Goal: Task Accomplishment & Management: Manage account settings

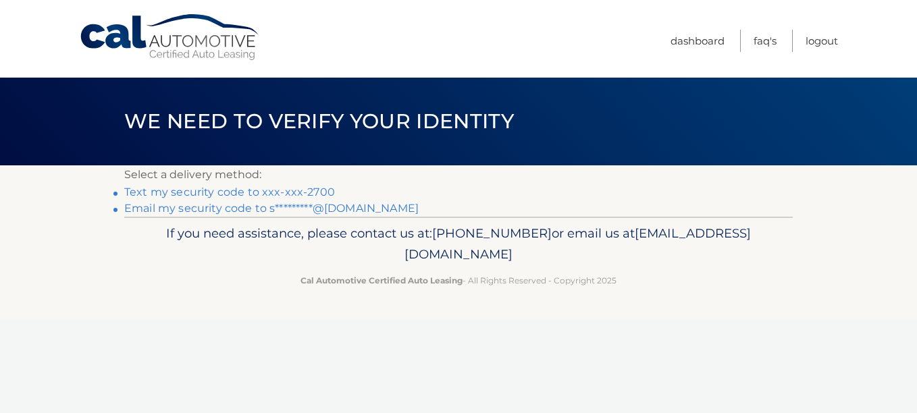
click at [255, 191] on link "Text my security code to xxx-xxx-2700" at bounding box center [229, 192] width 211 height 13
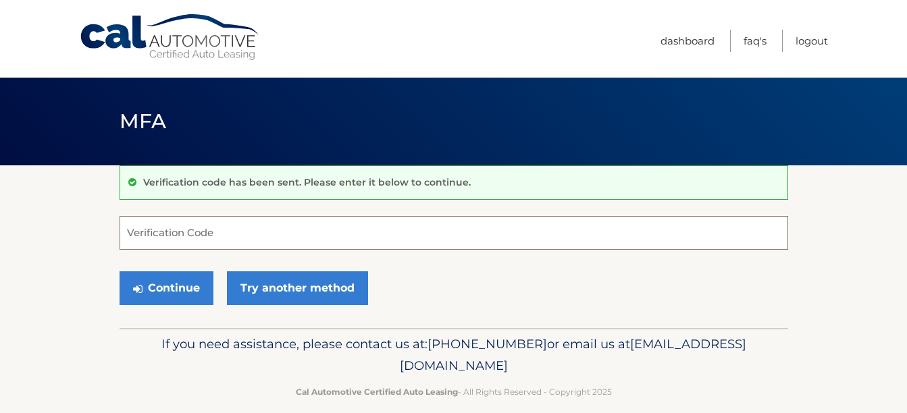
click at [258, 230] on input "Verification Code" at bounding box center [454, 233] width 669 height 34
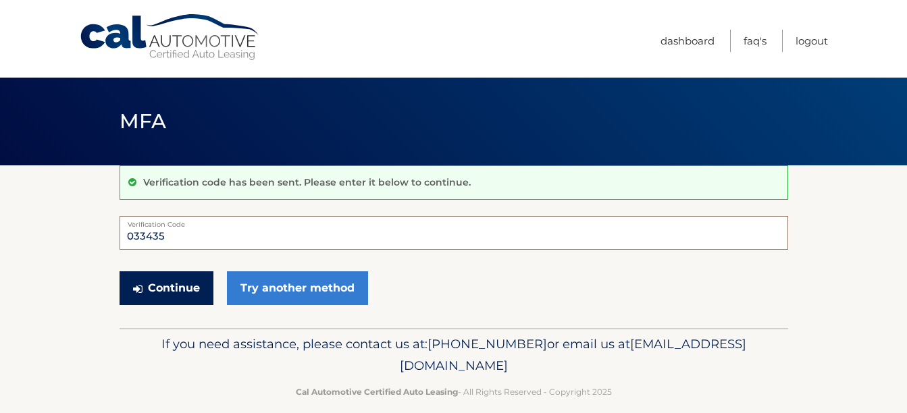
type input "033435"
click at [175, 282] on button "Continue" at bounding box center [167, 289] width 94 height 34
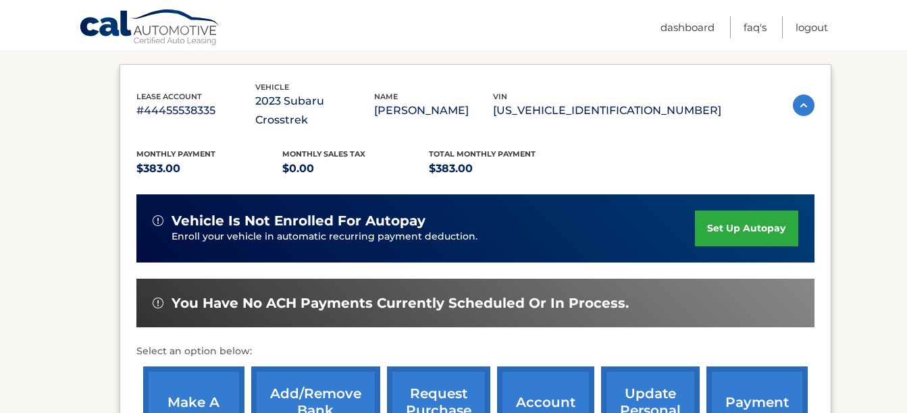
scroll to position [338, 0]
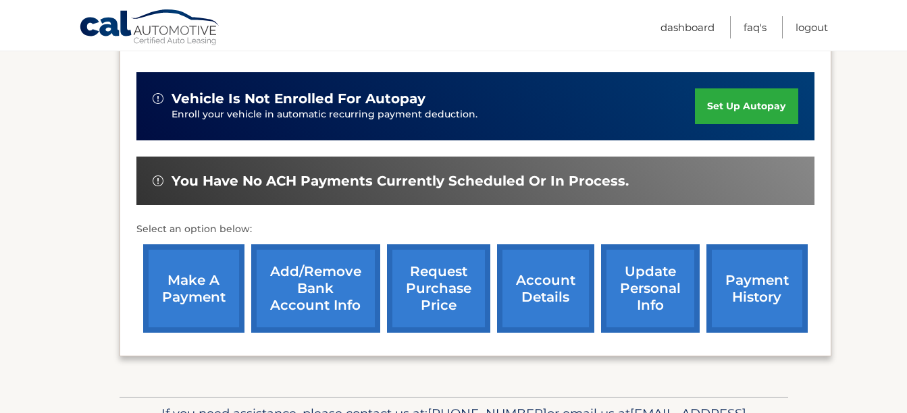
click at [166, 260] on link "make a payment" at bounding box center [193, 289] width 101 height 88
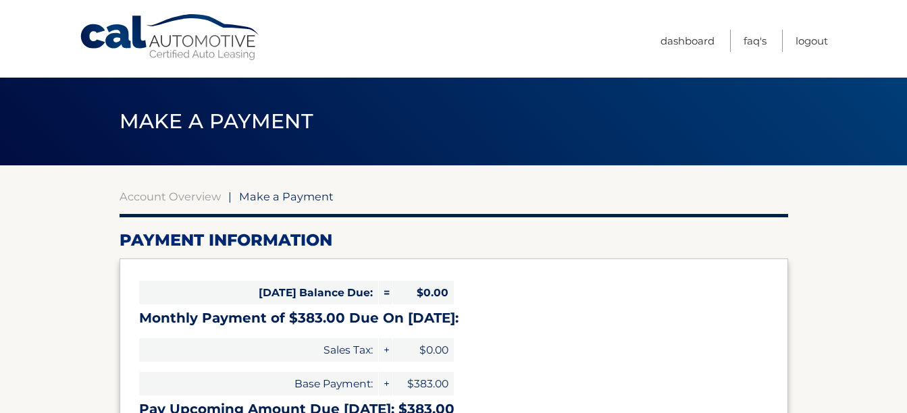
select select "NmFhMTdlYWQtZGZkZi00ODY2LThjNjgtNjE1MzRmNTNkZmNj"
click at [805, 41] on link "Logout" at bounding box center [812, 41] width 32 height 22
